Goal: Task Accomplishment & Management: Manage account settings

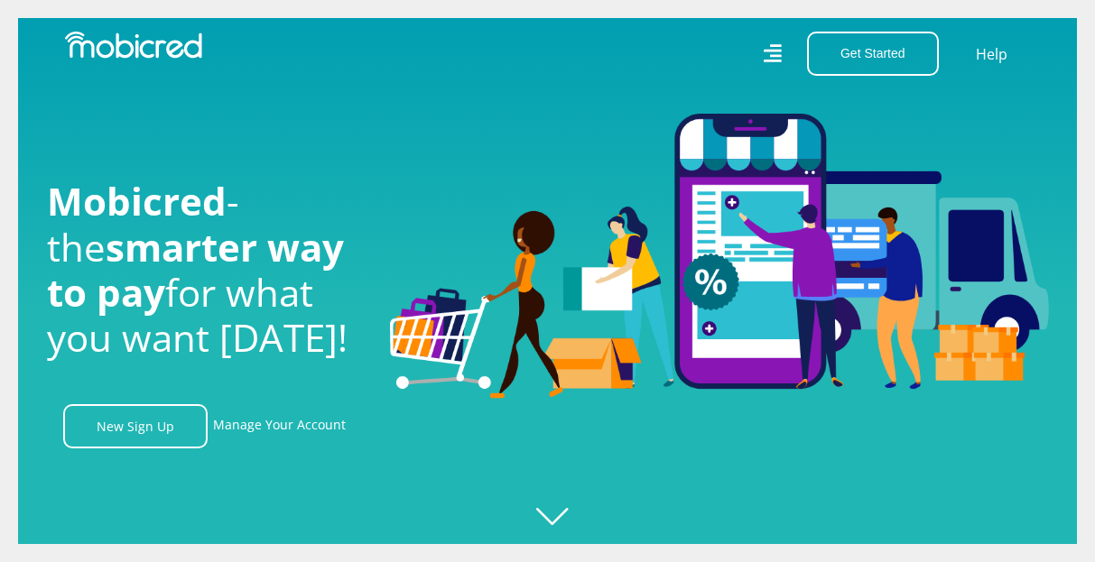
click at [777, 51] on icon at bounding box center [772, 53] width 18 height 18
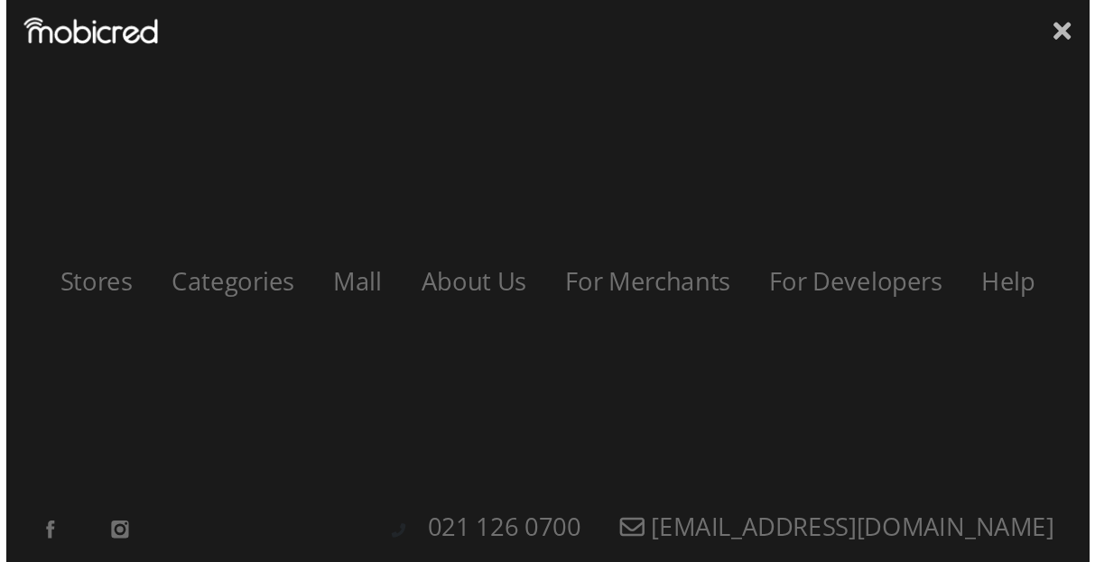
scroll to position [0, 1286]
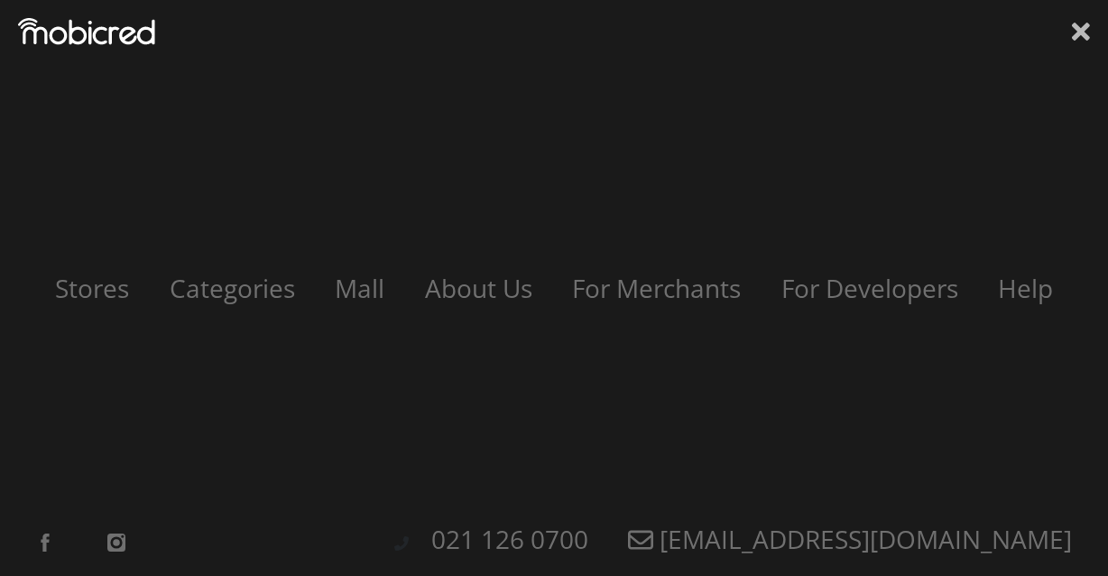
click at [1089, 32] on icon at bounding box center [1081, 31] width 18 height 27
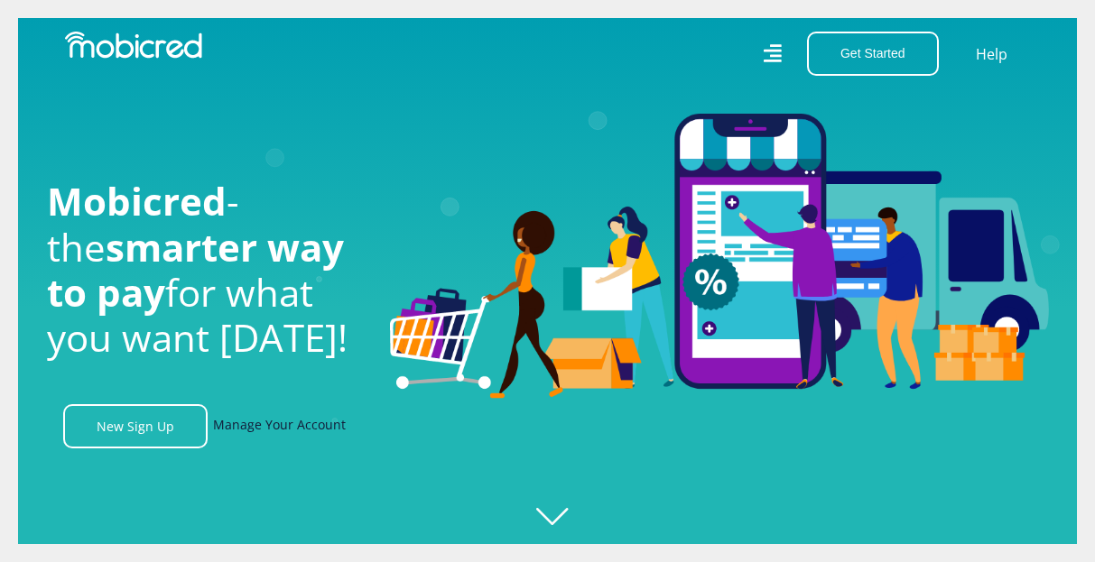
click at [283, 435] on link "Manage Your Account" at bounding box center [279, 426] width 133 height 44
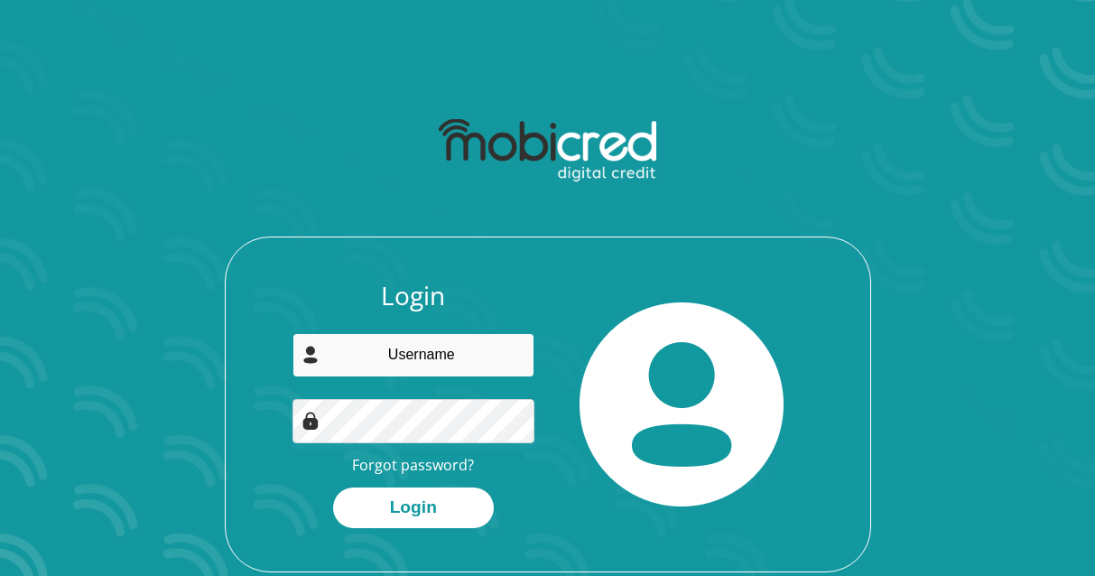
type input "[EMAIL_ADDRESS][DOMAIN_NAME]"
